Goal: Task Accomplishment & Management: Use online tool/utility

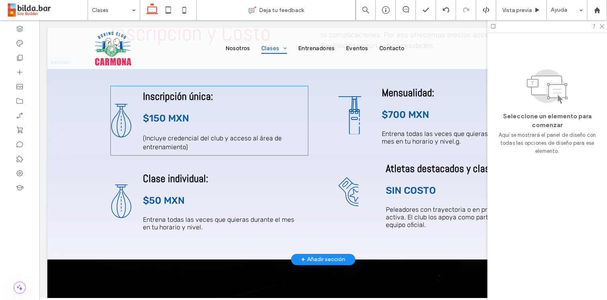
scroll to position [1838, 0]
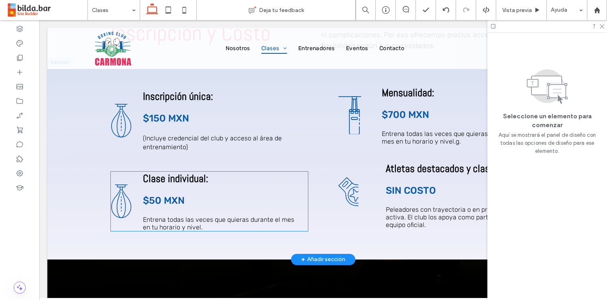
click at [124, 202] on icon at bounding box center [121, 202] width 20 height 34
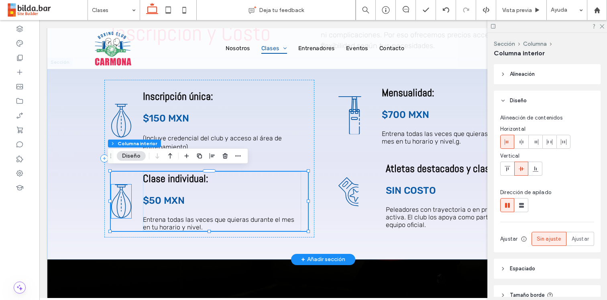
click at [120, 201] on icon at bounding box center [121, 202] width 20 height 34
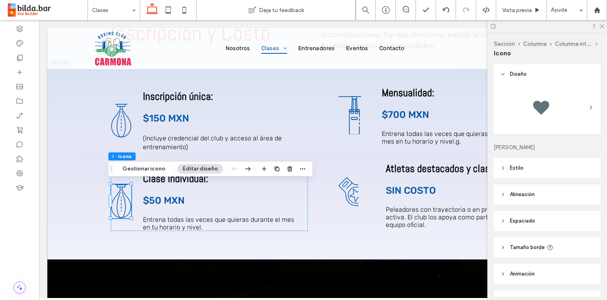
click at [587, 107] on icon at bounding box center [590, 107] width 6 height 6
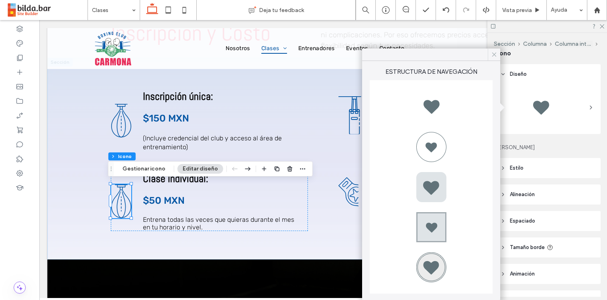
click at [493, 55] on icon at bounding box center [493, 54] width 7 height 7
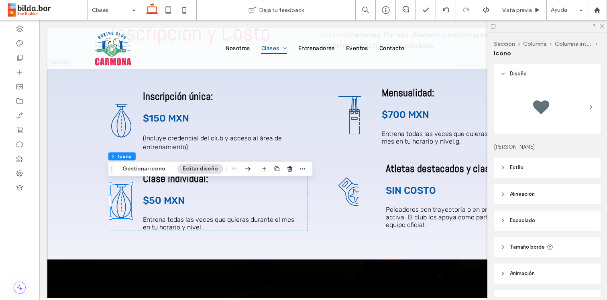
scroll to position [0, 0]
click at [570, 104] on div at bounding box center [547, 107] width 94 height 40
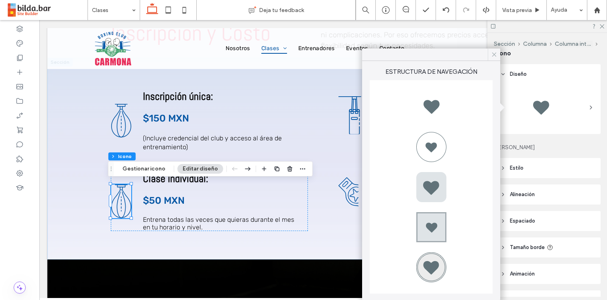
click at [493, 51] on icon at bounding box center [493, 54] width 7 height 7
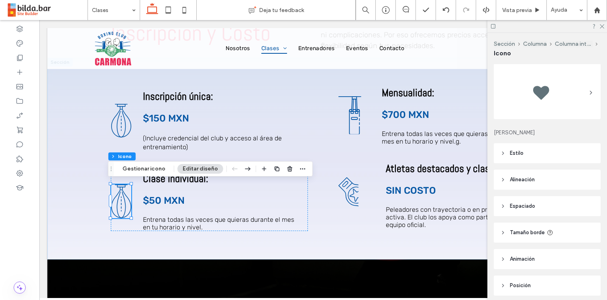
scroll to position [46, 0]
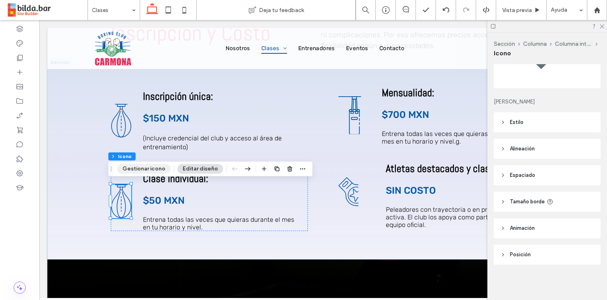
click at [141, 165] on button "Gestionar icono" at bounding box center [143, 169] width 53 height 10
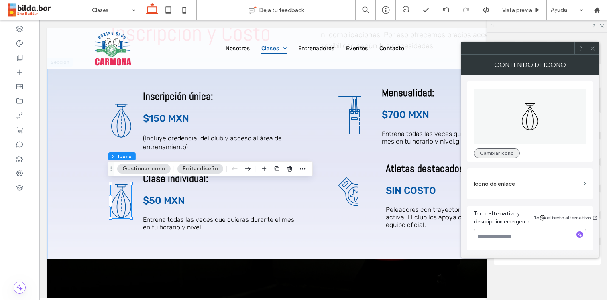
click at [506, 152] on button "Cambiar icono" at bounding box center [496, 153] width 46 height 10
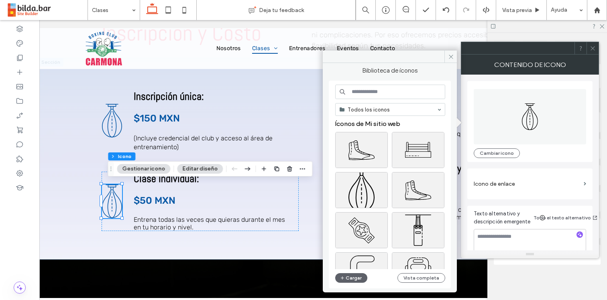
scroll to position [0, 0]
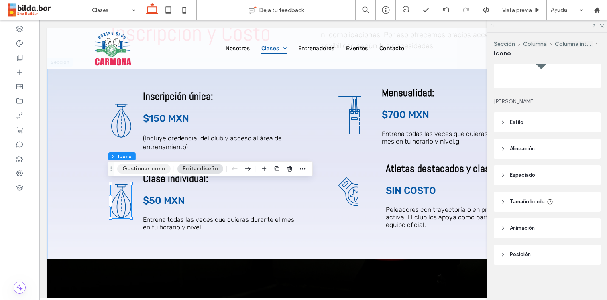
click at [150, 167] on button "Gestionar icono" at bounding box center [143, 169] width 53 height 10
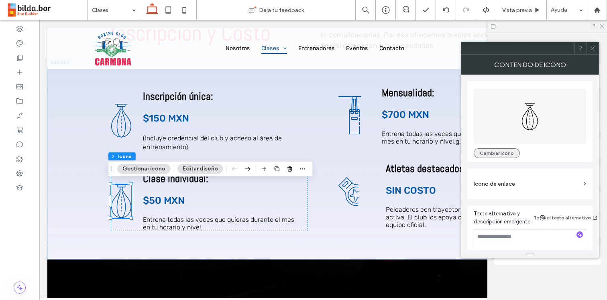
click at [505, 152] on button "Cambiar icono" at bounding box center [496, 153] width 46 height 10
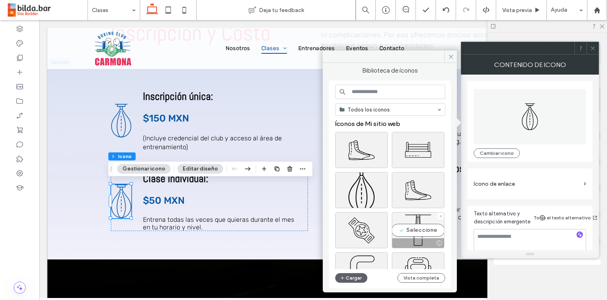
click at [420, 238] on div "Seleccione" at bounding box center [418, 230] width 53 height 36
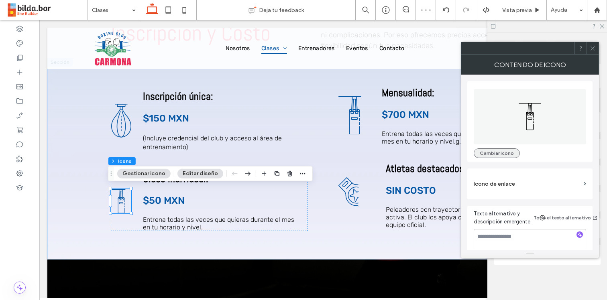
click at [494, 153] on button "Cambiar icono" at bounding box center [496, 153] width 46 height 10
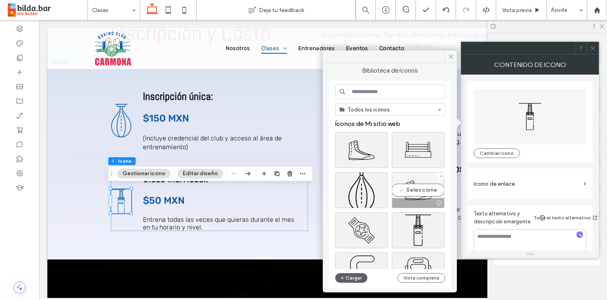
click at [416, 185] on div "Seleccione" at bounding box center [418, 190] width 53 height 36
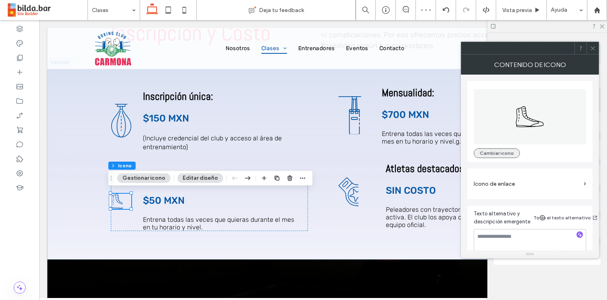
click at [503, 153] on button "Cambiar icono" at bounding box center [496, 153] width 46 height 10
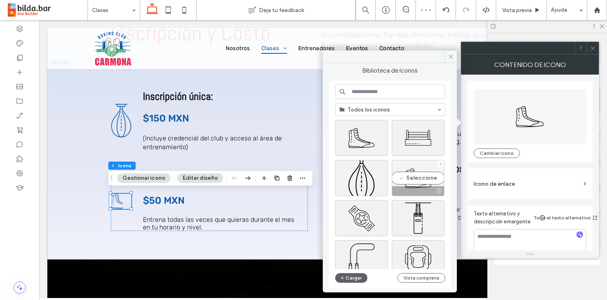
scroll to position [34, 0]
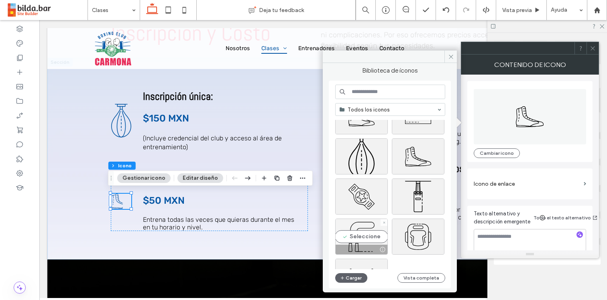
click at [367, 229] on div "Seleccione" at bounding box center [361, 237] width 53 height 36
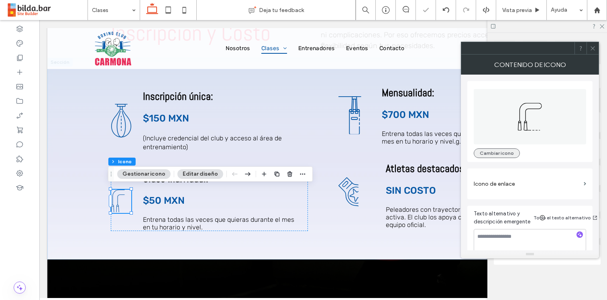
click at [503, 154] on button "Cambiar icono" at bounding box center [496, 153] width 46 height 10
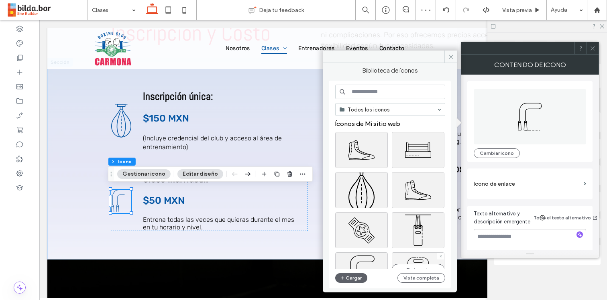
click at [417, 257] on div "Seleccione" at bounding box center [418, 270] width 53 height 36
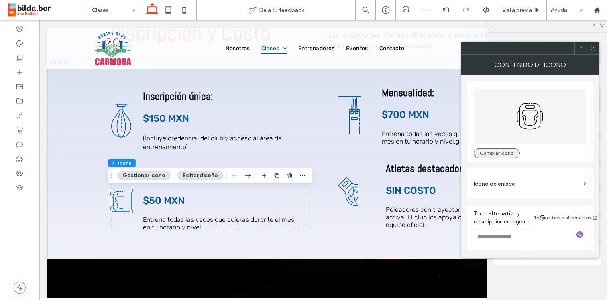
click at [501, 155] on button "Cambiar icono" at bounding box center [496, 153] width 46 height 10
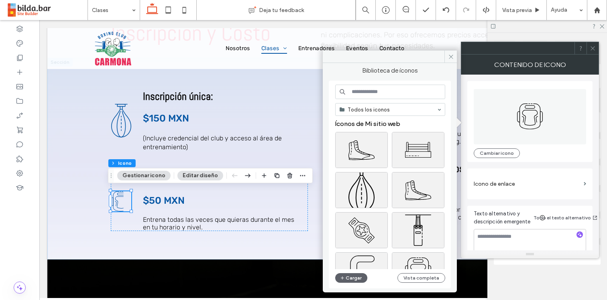
scroll to position [0, 0]
click at [373, 155] on div "Seleccione" at bounding box center [361, 150] width 53 height 36
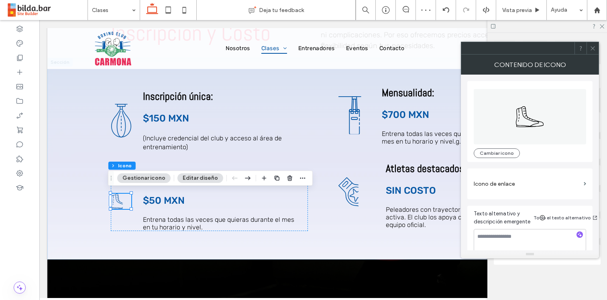
click at [592, 48] on use at bounding box center [592, 48] width 4 height 4
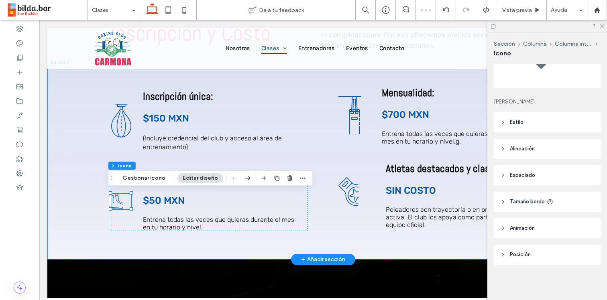
click at [87, 203] on div "Inscripción única: $150 MXN (Incluye credencial del club y acceso al área de en…" at bounding box center [322, 159] width 481 height 202
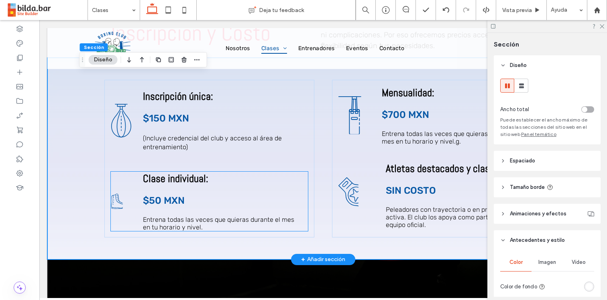
click at [115, 201] on icon at bounding box center [121, 201] width 20 height 15
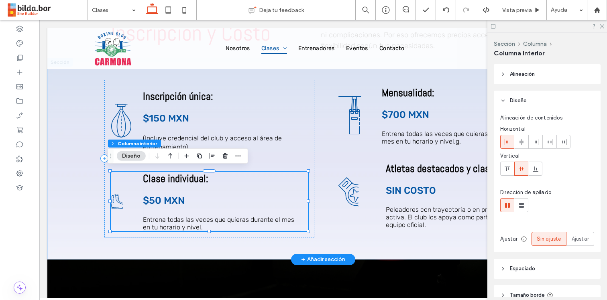
click at [115, 201] on icon at bounding box center [121, 201] width 20 height 15
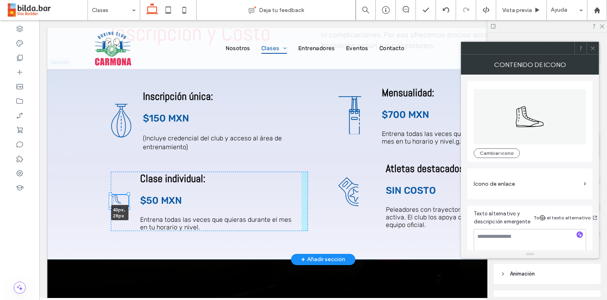
click at [127, 193] on div at bounding box center [128, 193] width 3 height 3
type input "**"
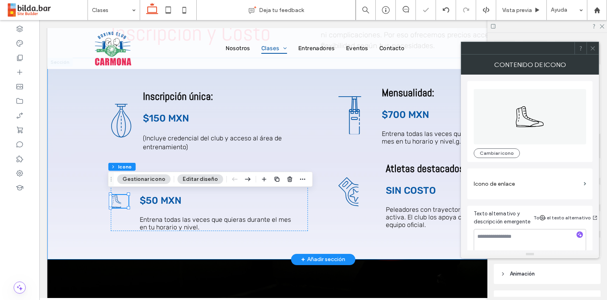
click at [83, 197] on div "Inscripción única: $150 MXN (Incluye credencial del club y acceso al área de en…" at bounding box center [322, 159] width 481 height 202
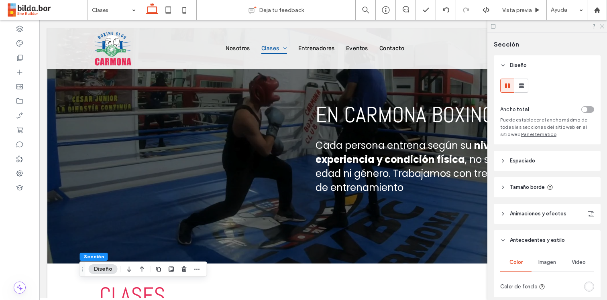
click at [600, 24] on icon at bounding box center [601, 25] width 5 height 5
